Goal: Book appointment/travel/reservation

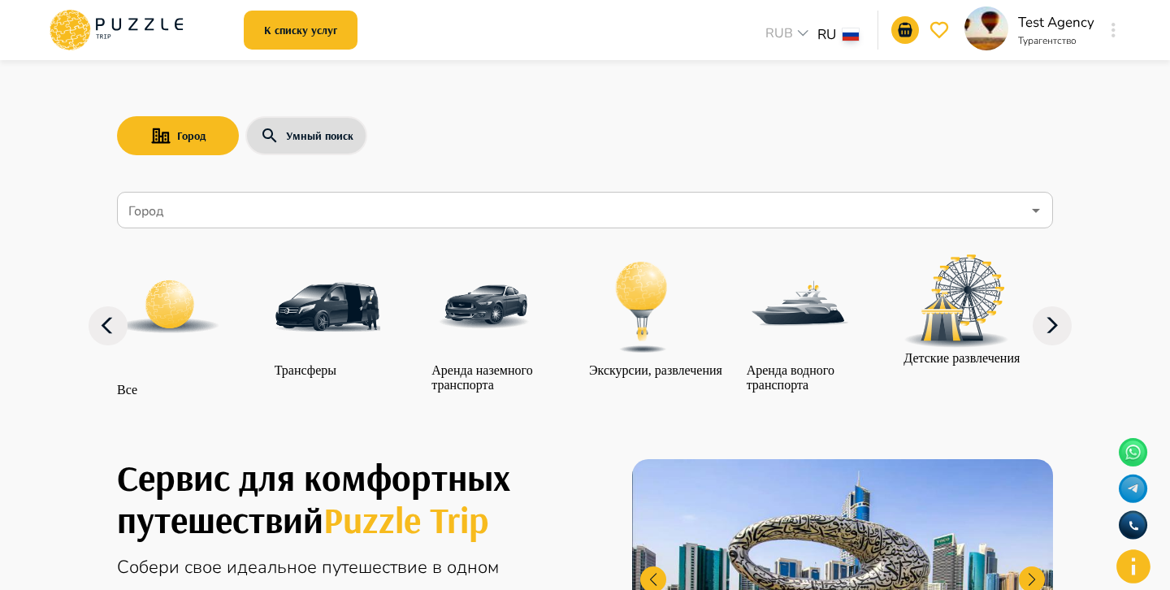
click at [1113, 32] on icon "button" at bounding box center [1114, 30] width 4 height 15
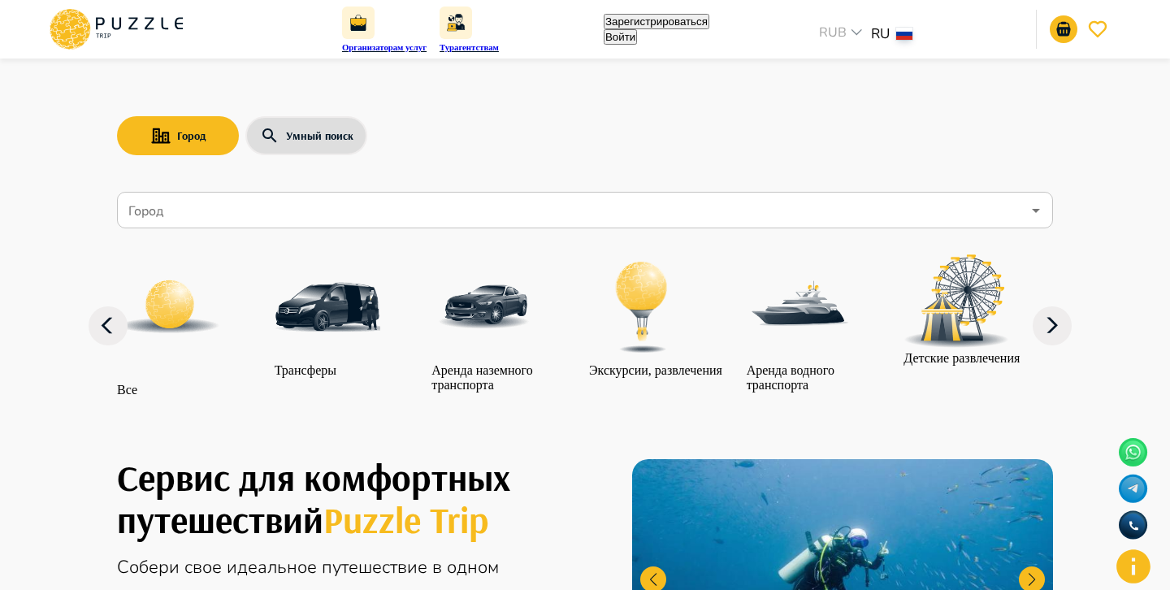
click at [637, 29] on button "Войти" at bounding box center [620, 36] width 33 height 15
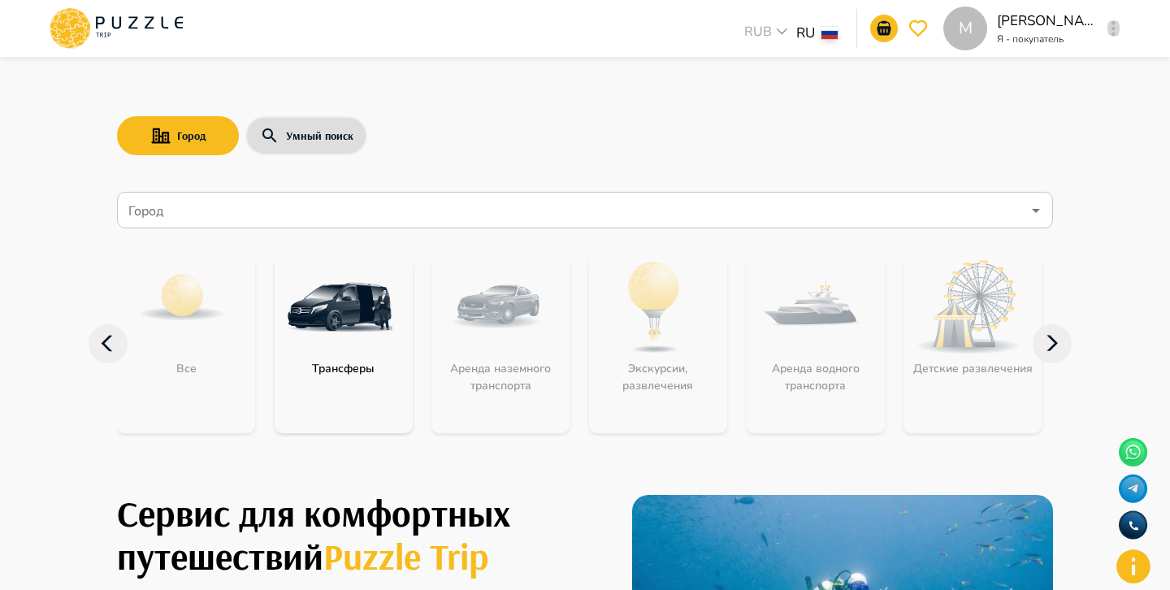
click at [1115, 27] on icon "button" at bounding box center [1114, 28] width 4 height 15
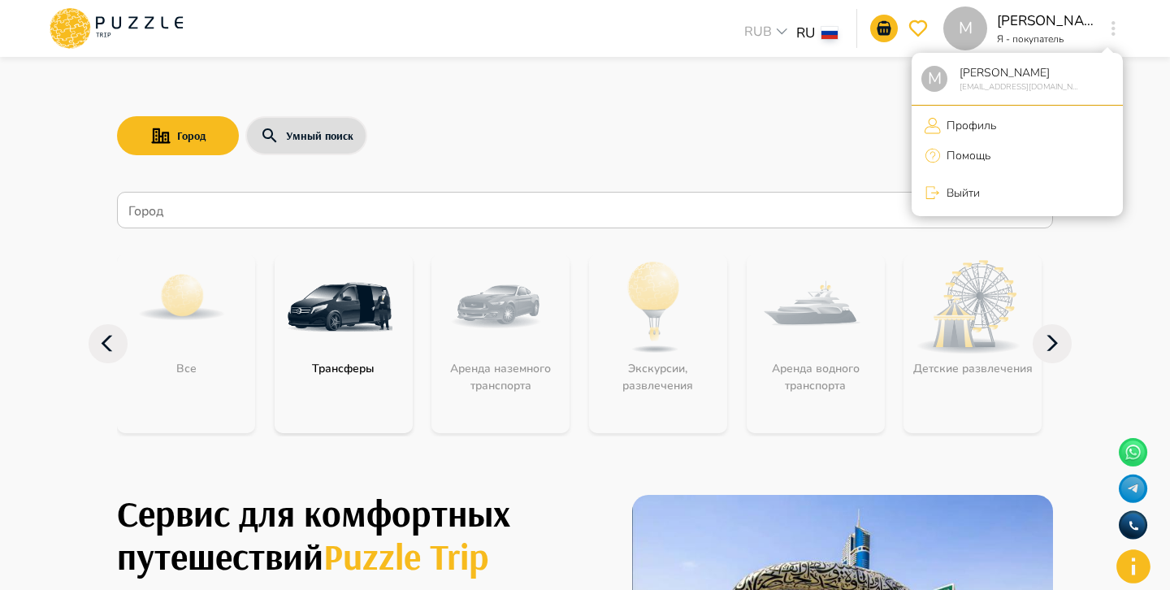
click at [1006, 189] on li "Выйти" at bounding box center [1017, 193] width 211 height 34
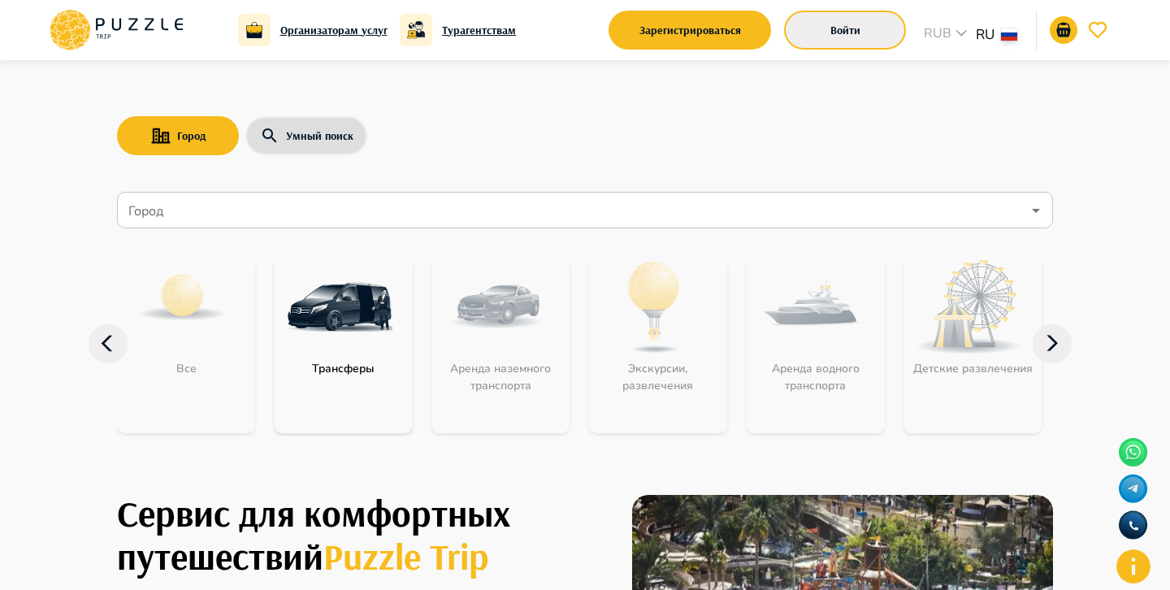
click at [856, 38] on button "Войти" at bounding box center [845, 30] width 122 height 39
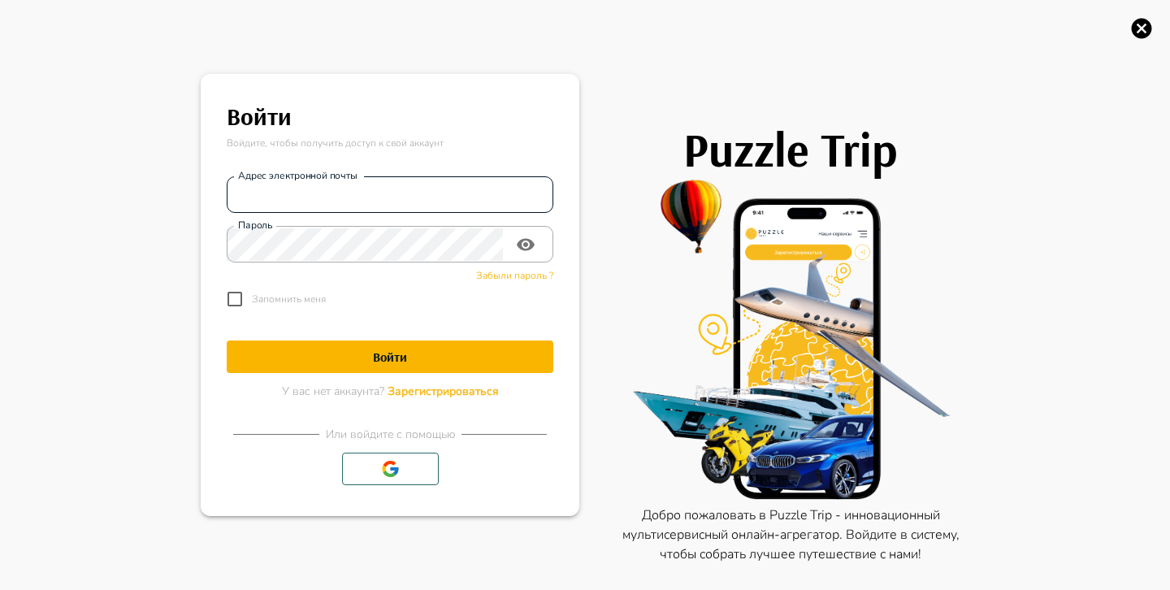
click at [460, 203] on input "Адрес электронной почты" at bounding box center [390, 195] width 327 height 33
type input "*"
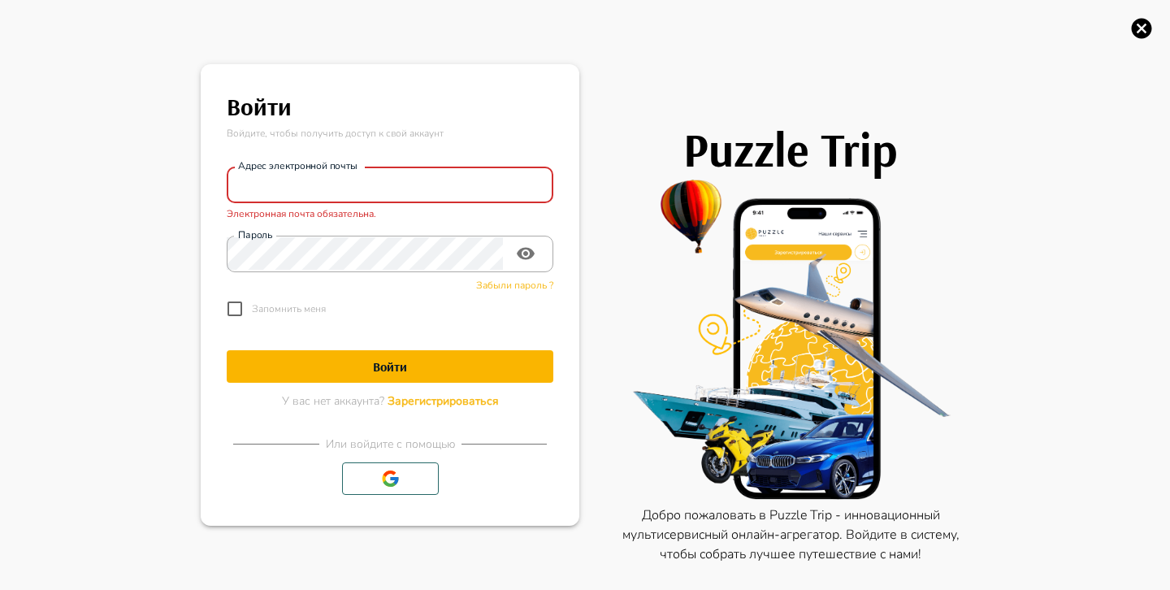
paste input "**********"
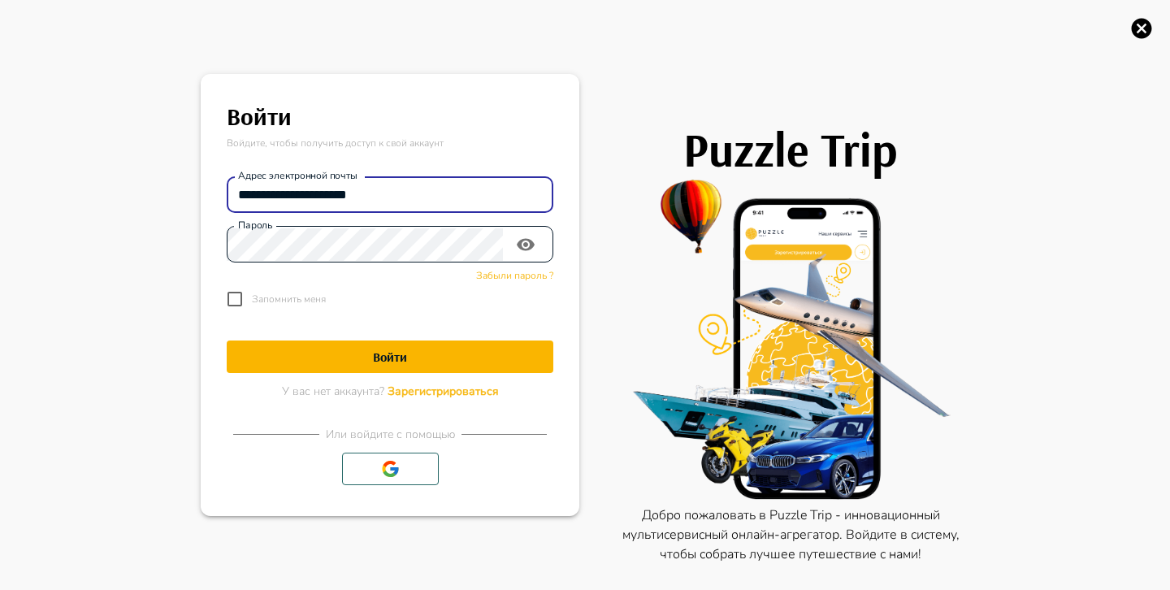
type input "**********"
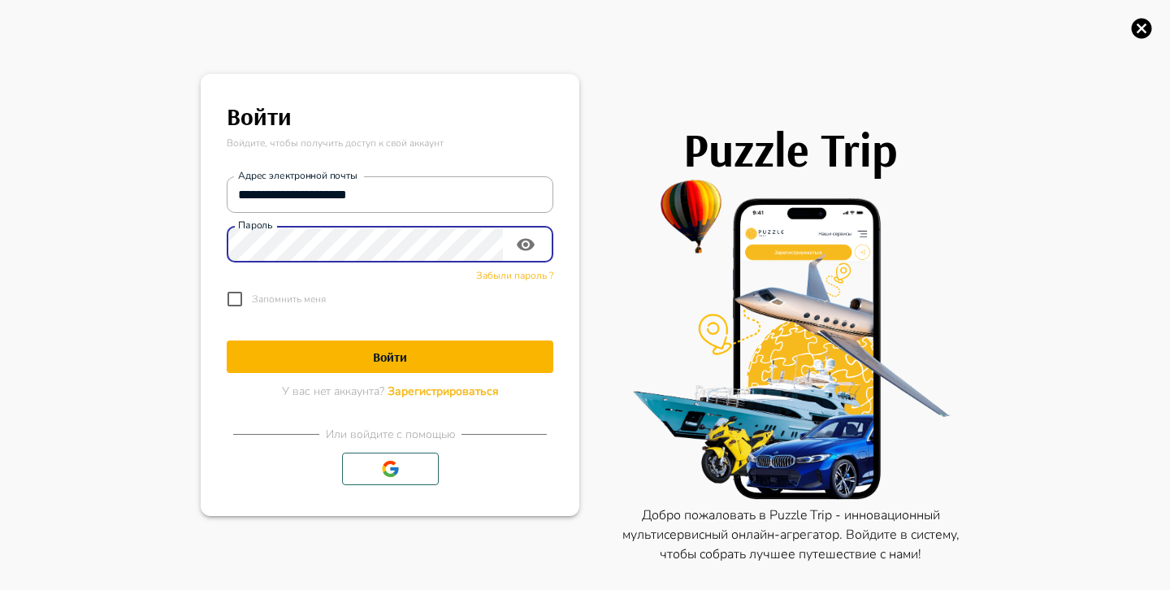
click at [448, 348] on button "Войти" at bounding box center [390, 357] width 327 height 33
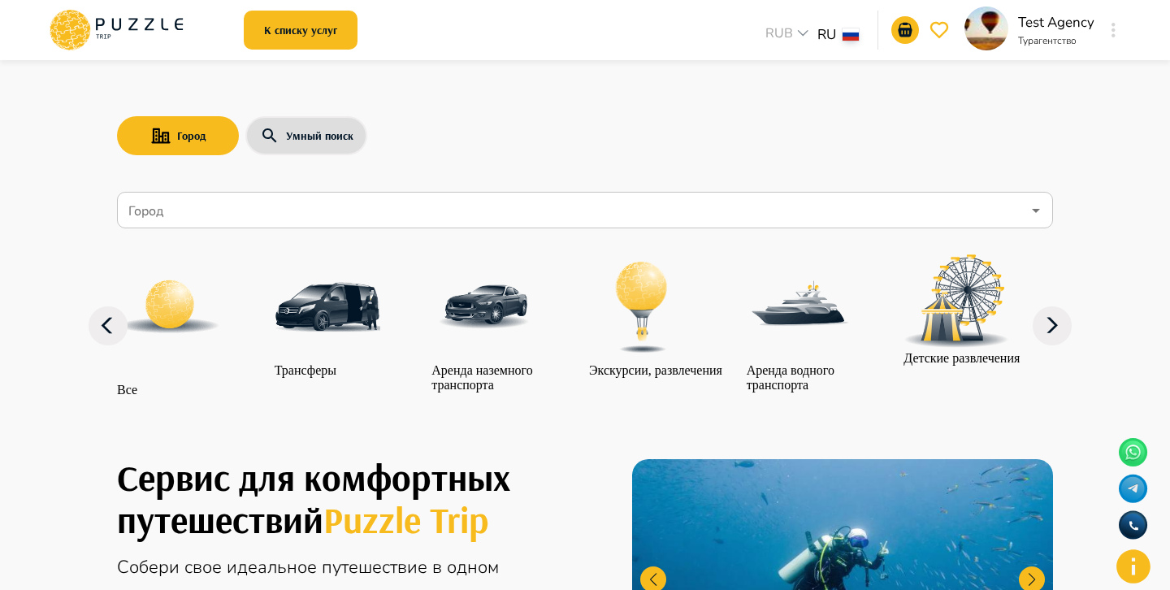
click at [1113, 32] on icon "button" at bounding box center [1114, 30] width 4 height 15
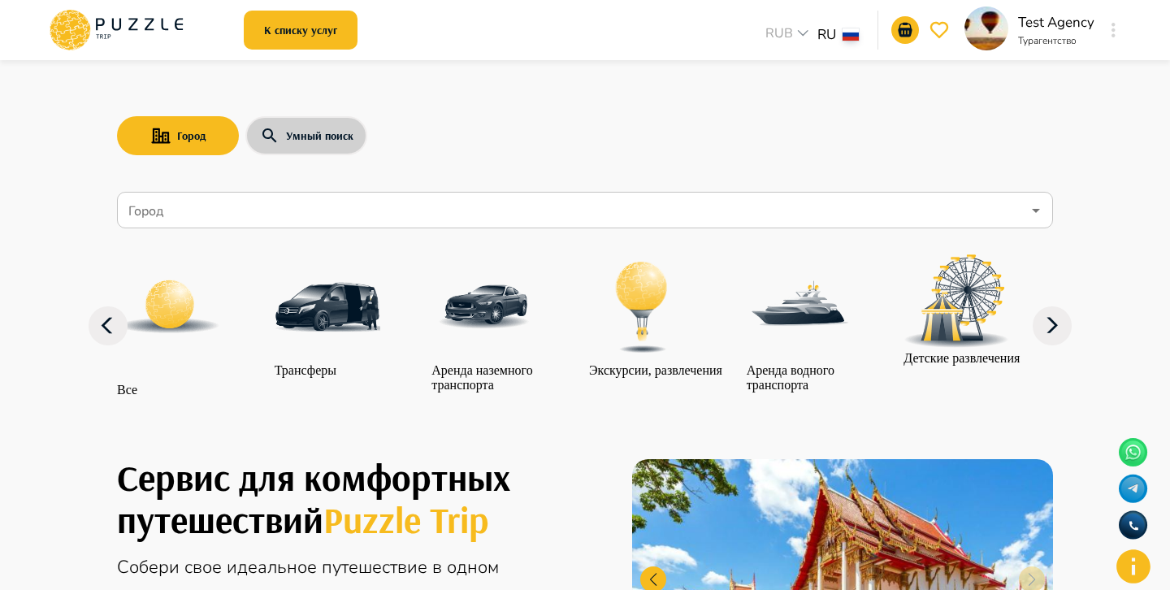
click at [336, 132] on button "Умный поиск" at bounding box center [306, 135] width 122 height 39
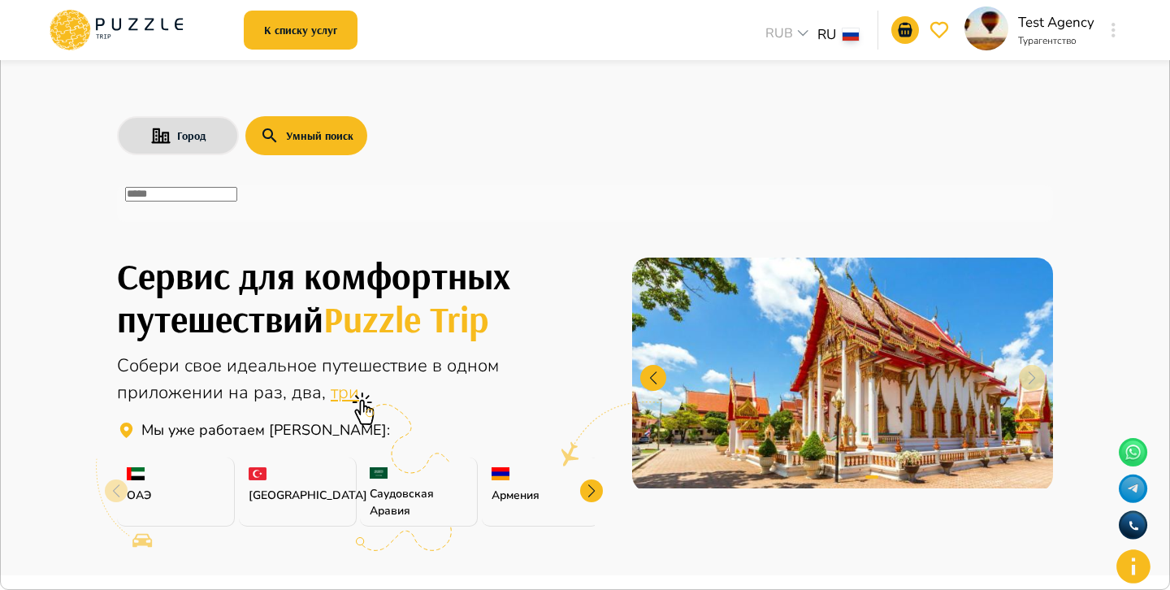
click at [336, 192] on div "​" at bounding box center [585, 203] width 936 height 37
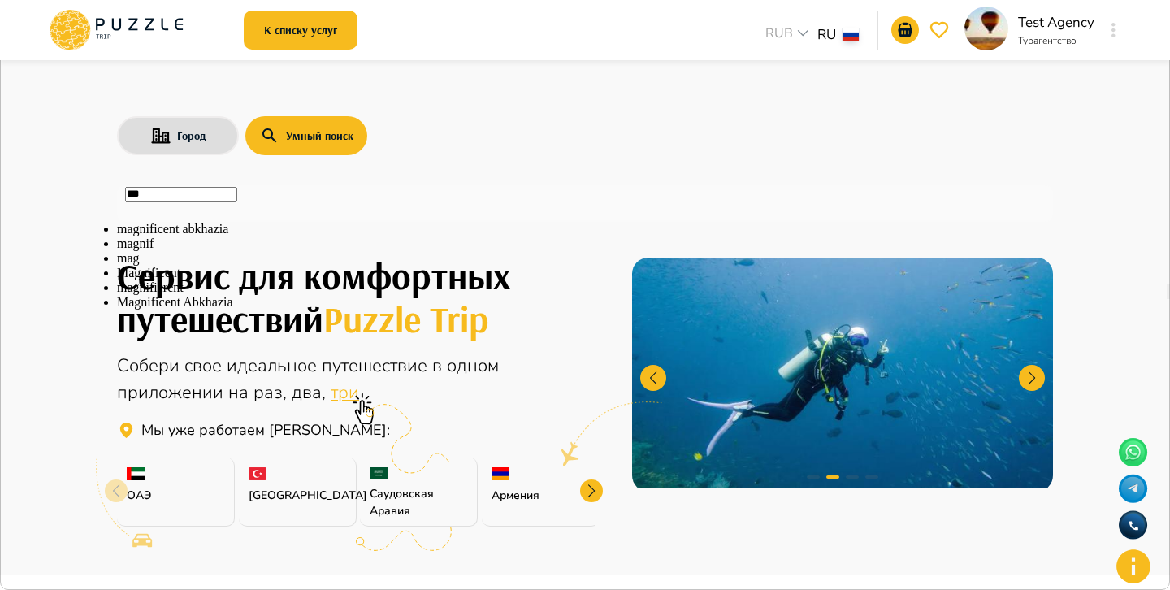
click at [449, 236] on li "magnificent abkhazia" at bounding box center [585, 229] width 936 height 15
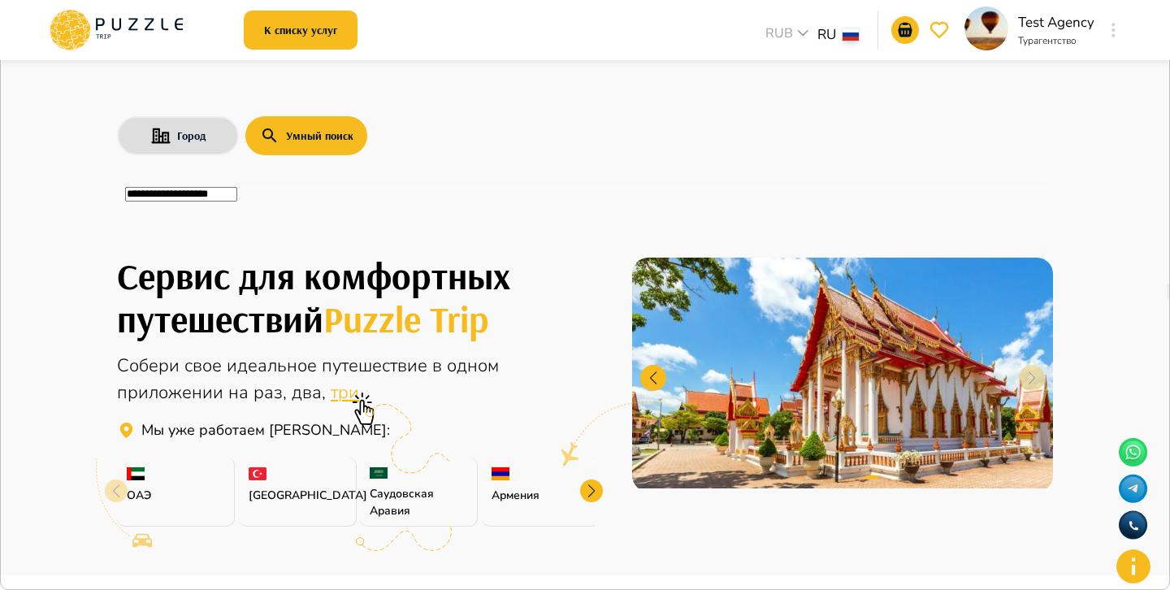
type input "**********"
click at [1165, 32] on icon "button" at bounding box center [1172, 25] width 14 height 14
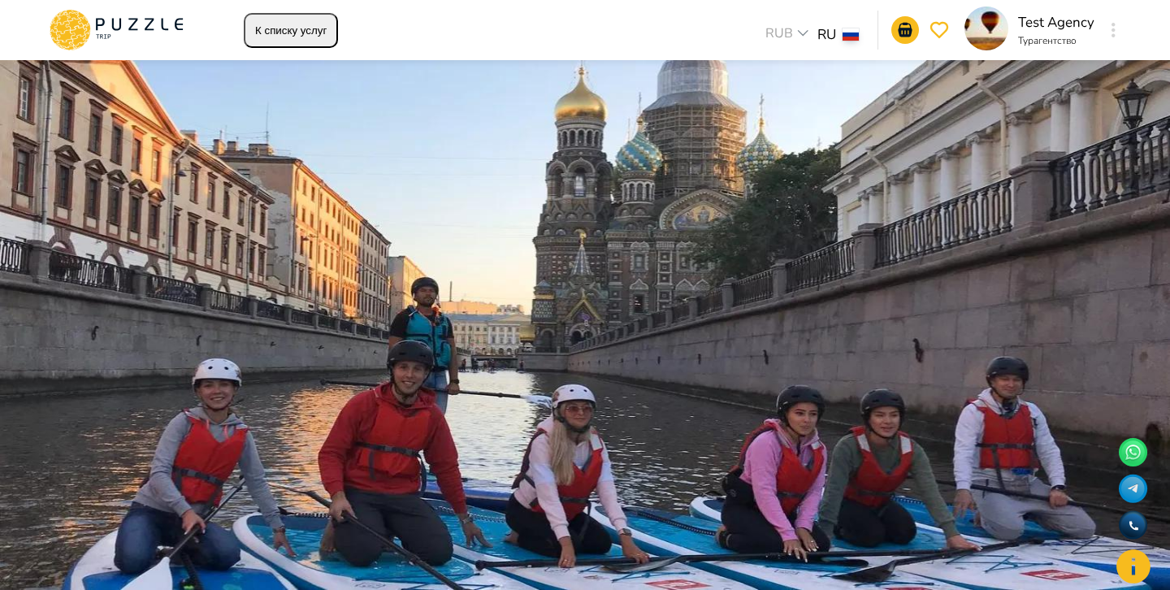
click at [533, 330] on img at bounding box center [585, 295] width 1170 height 590
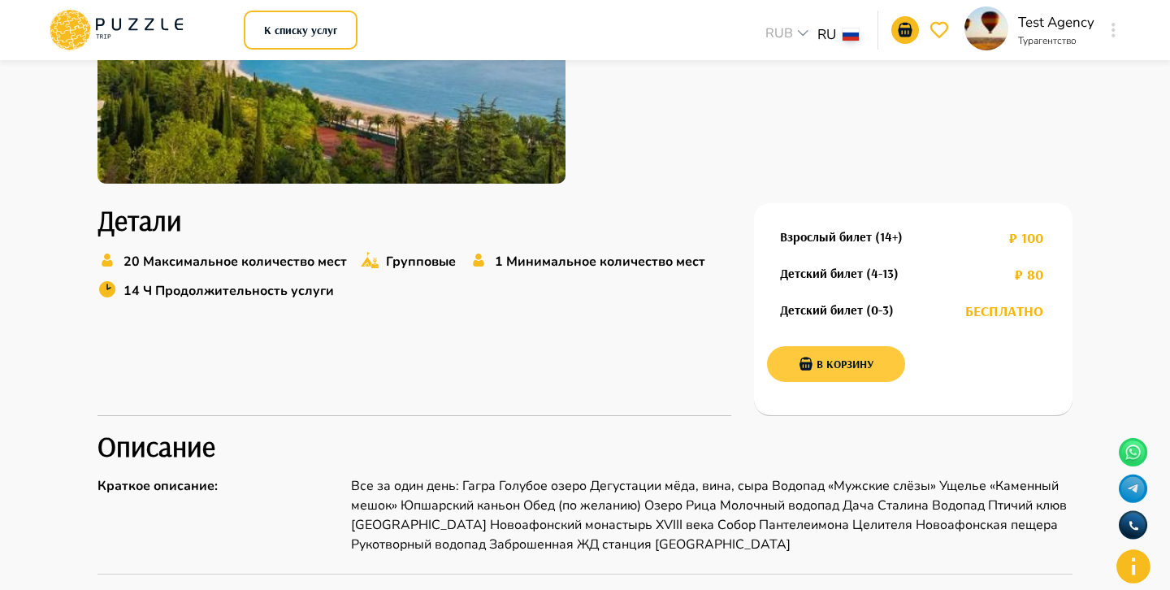
scroll to position [387, 0]
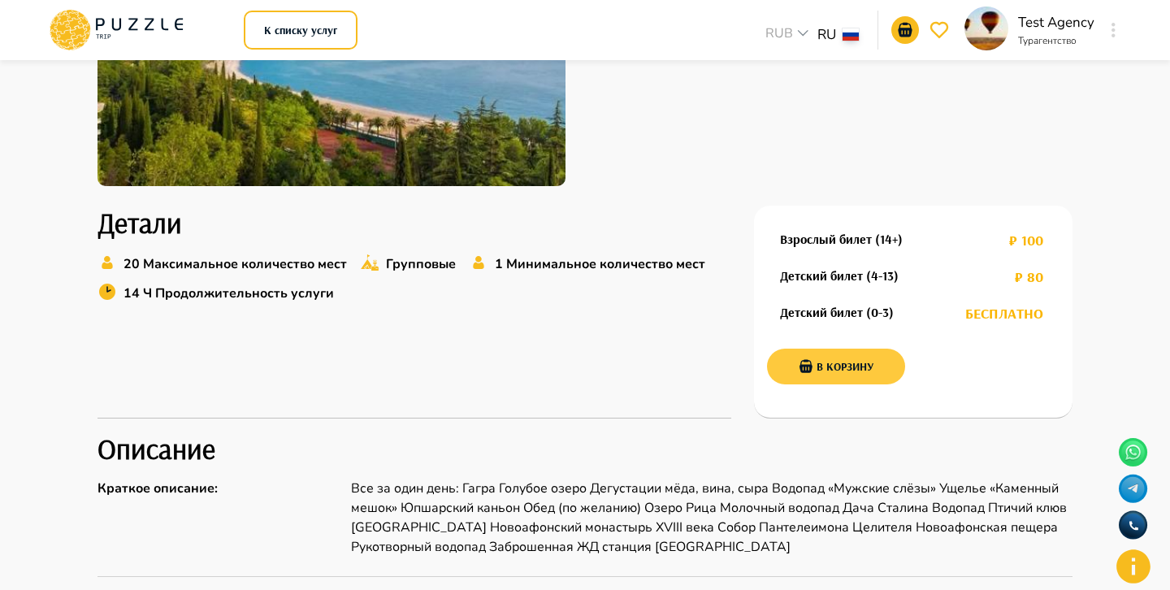
click at [818, 367] on button "В корзину" at bounding box center [836, 367] width 138 height 36
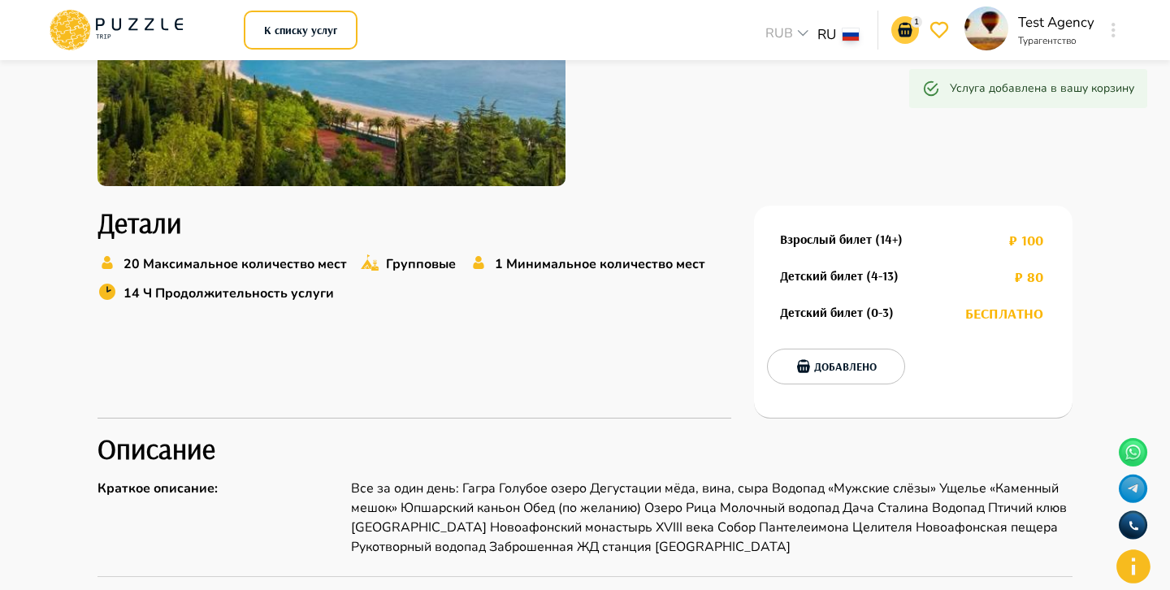
click at [909, 24] on icon "notifications" at bounding box center [905, 30] width 14 height 15
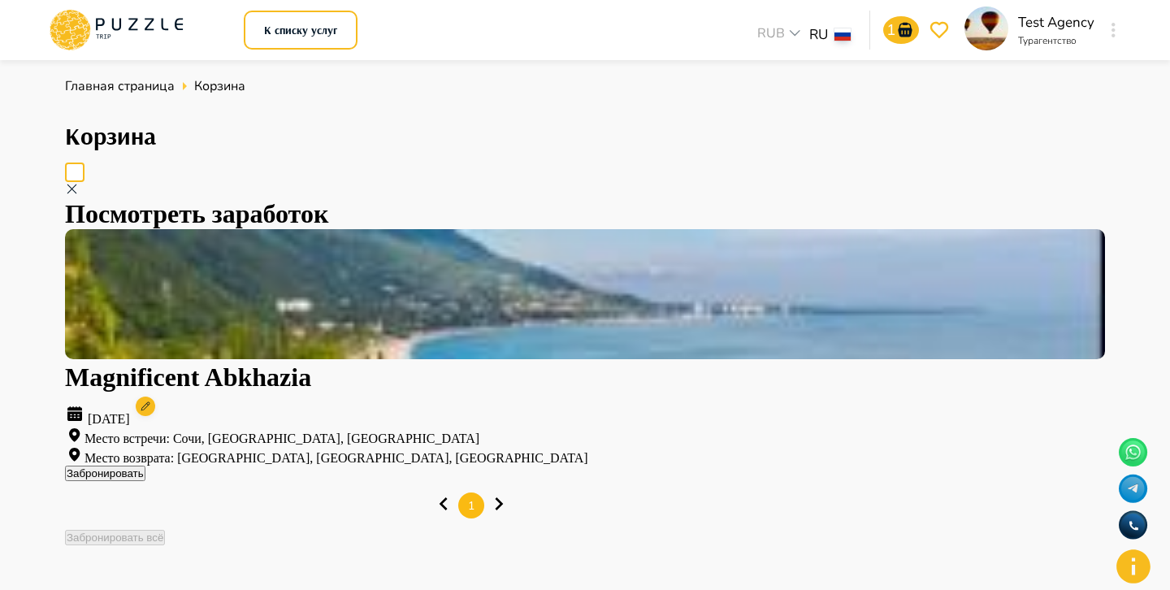
click at [145, 466] on button "Забронировать" at bounding box center [105, 473] width 80 height 15
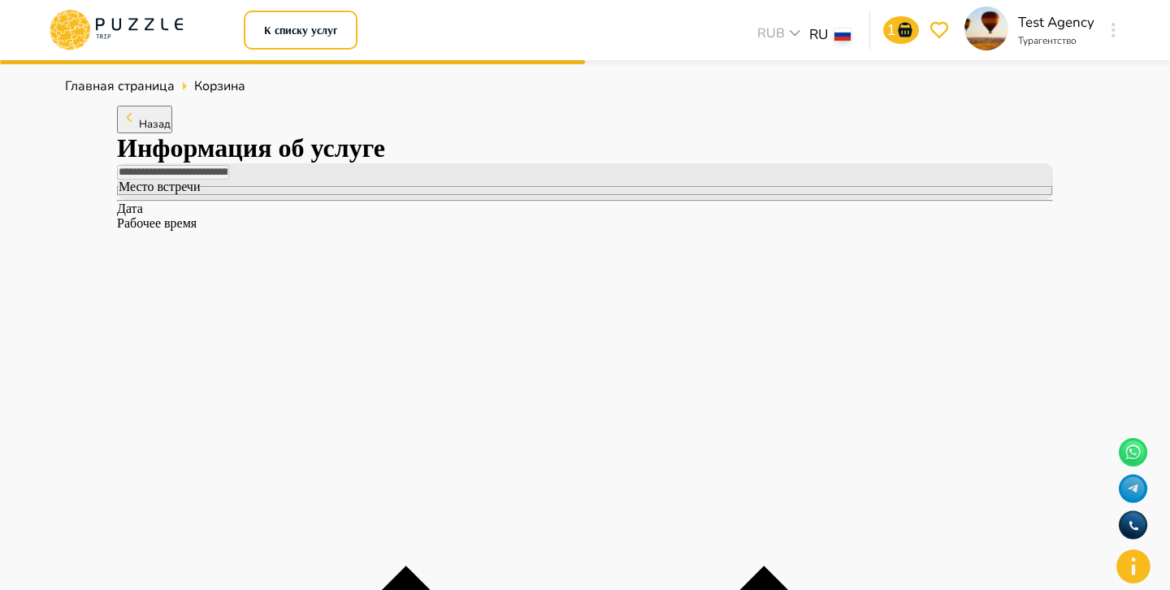
type input "*****"
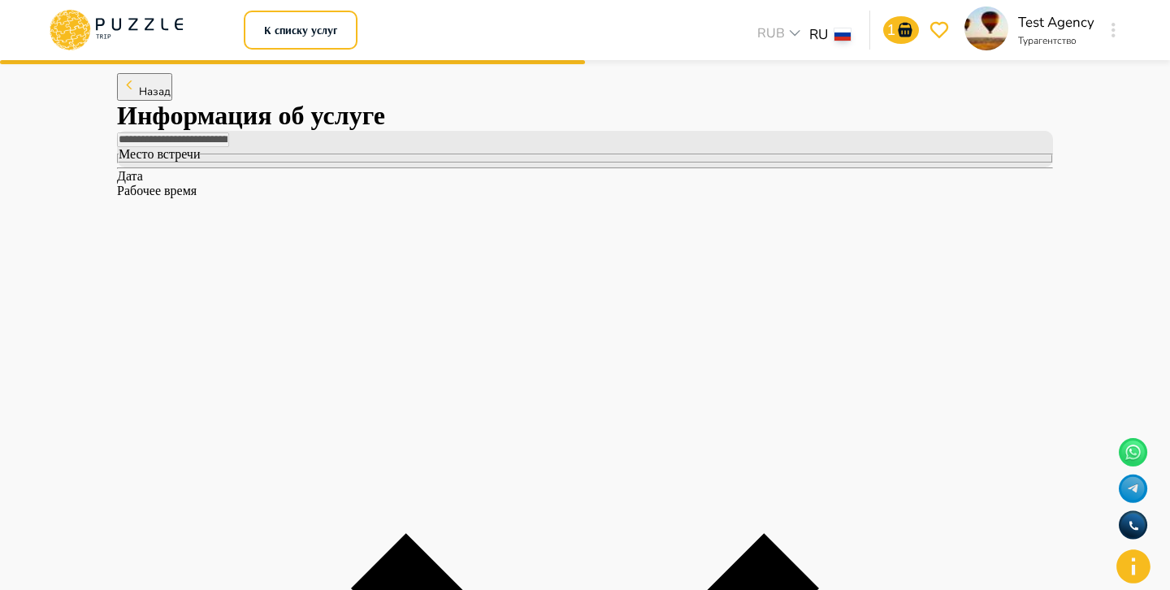
scroll to position [38, 0]
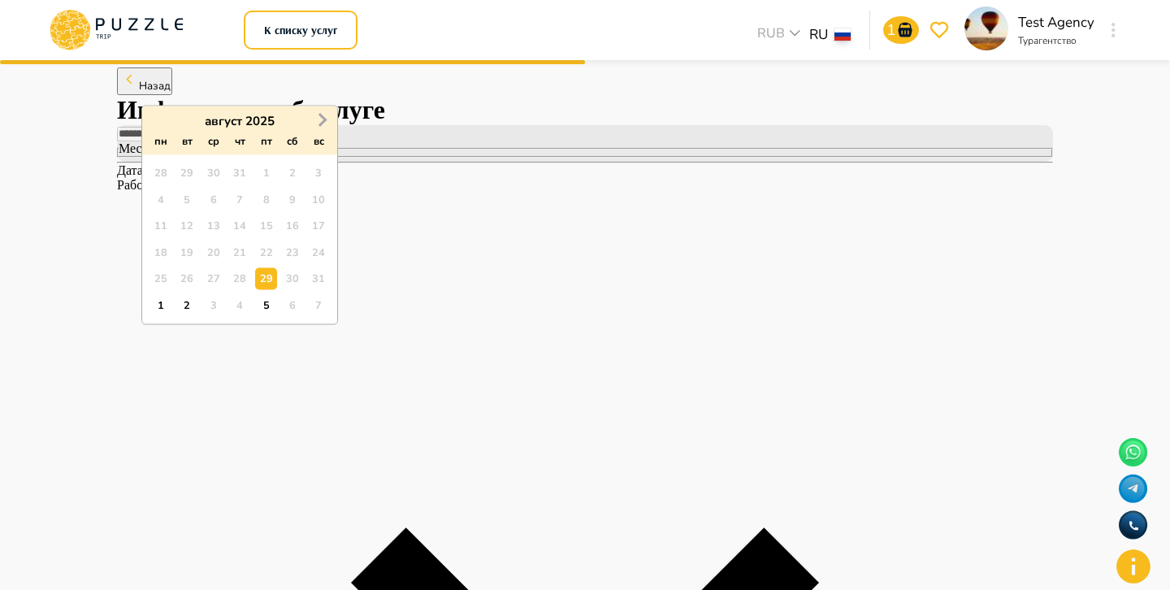
click at [326, 115] on button "Next Month" at bounding box center [323, 120] width 26 height 26
click at [326, 116] on button "Next Month" at bounding box center [323, 120] width 26 height 26
click at [158, 123] on span "Previous Month" at bounding box center [158, 120] width 0 height 19
click at [271, 173] on div "5" at bounding box center [266, 174] width 22 height 22
type input "**********"
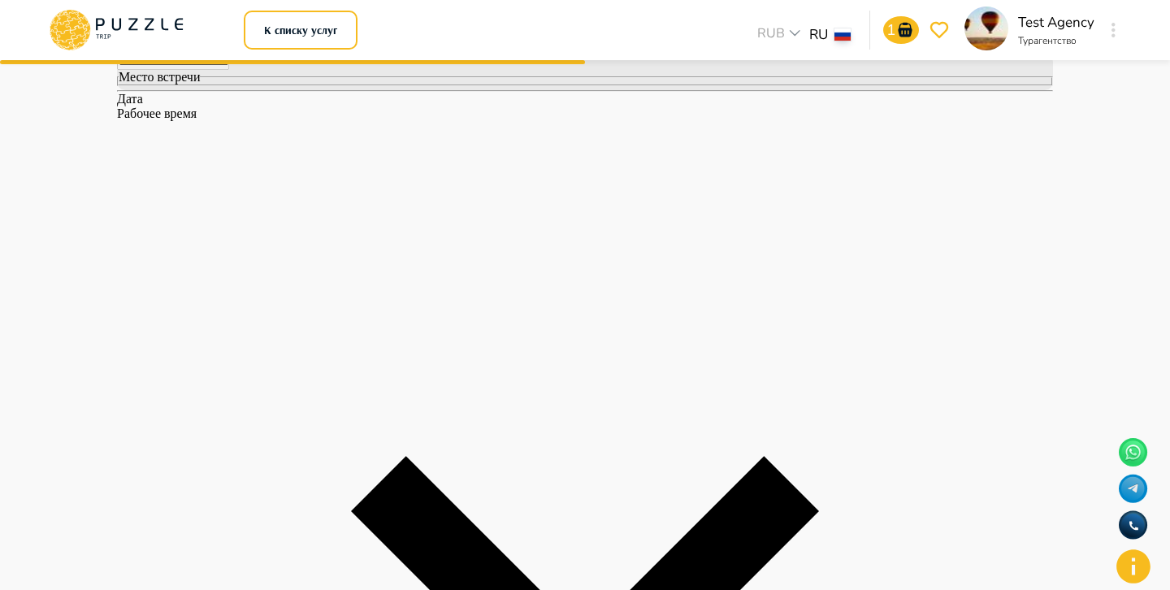
scroll to position [141, 0]
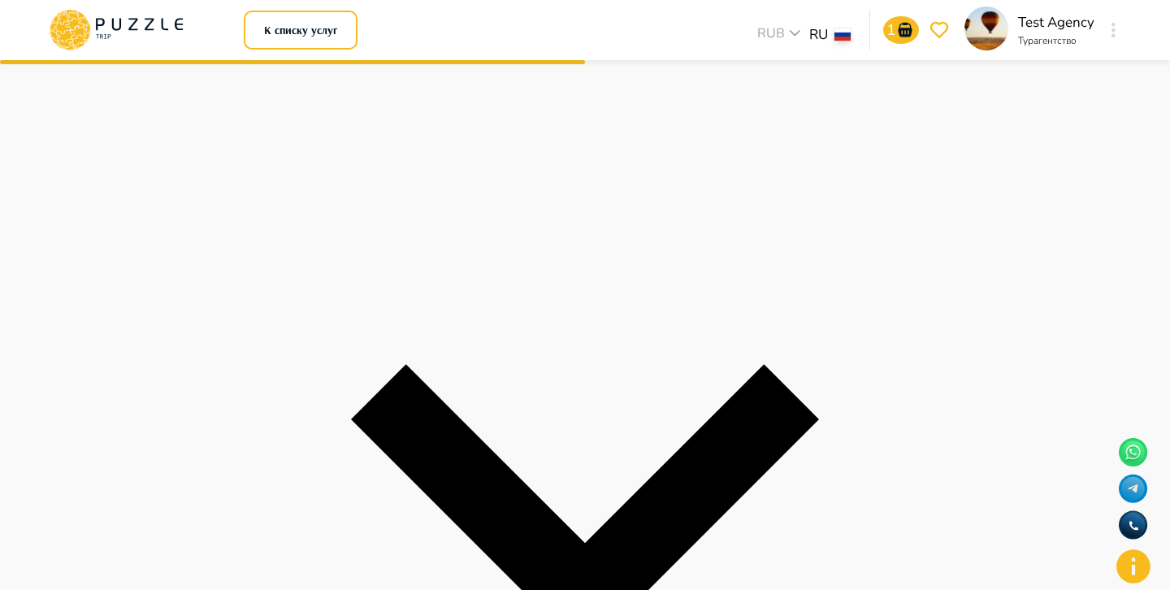
scroll to position [203, 0]
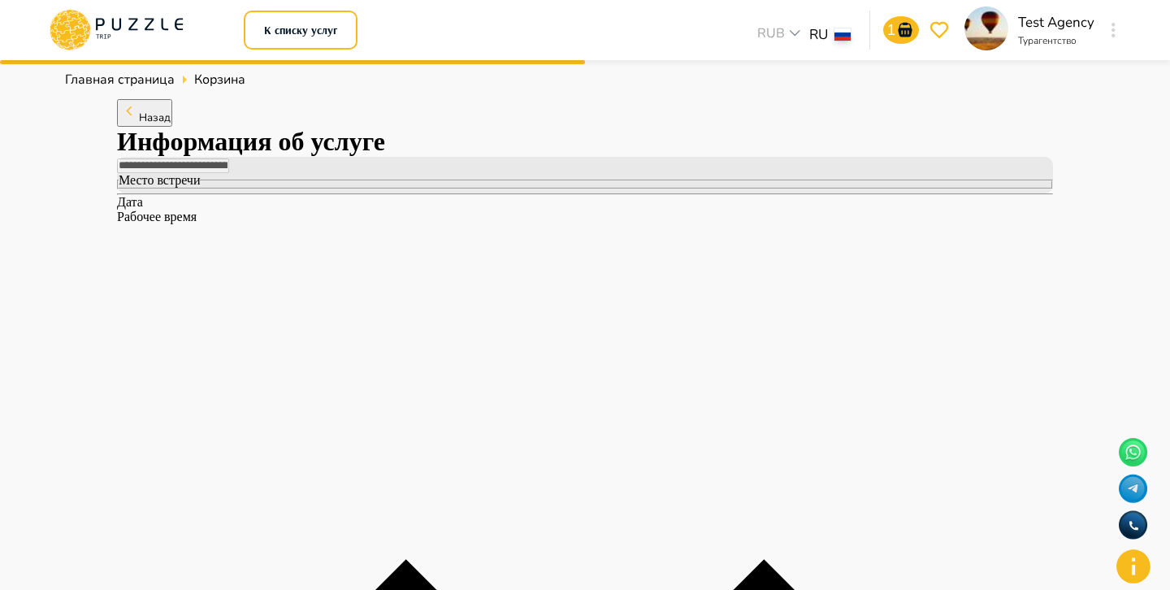
scroll to position [0, 0]
